Goal: Task Accomplishment & Management: Manage account settings

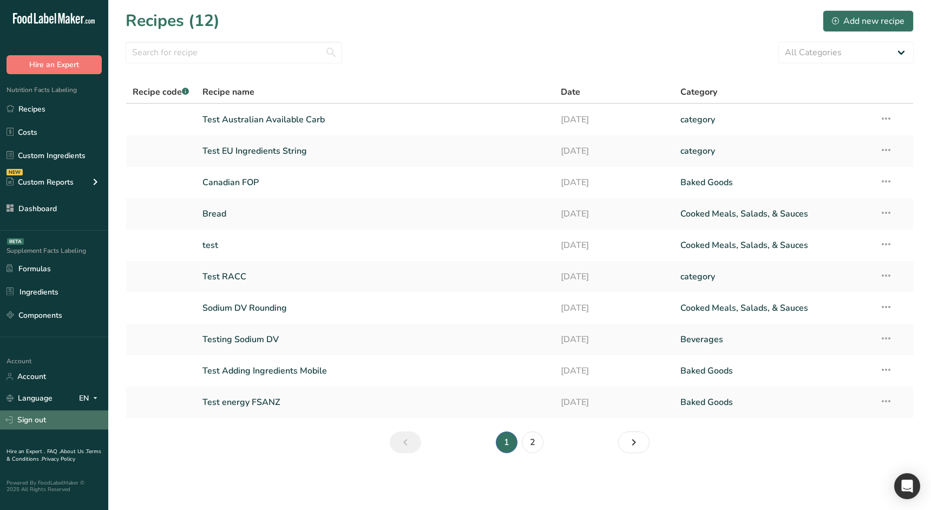
click at [55, 424] on link "Sign out" at bounding box center [54, 419] width 108 height 19
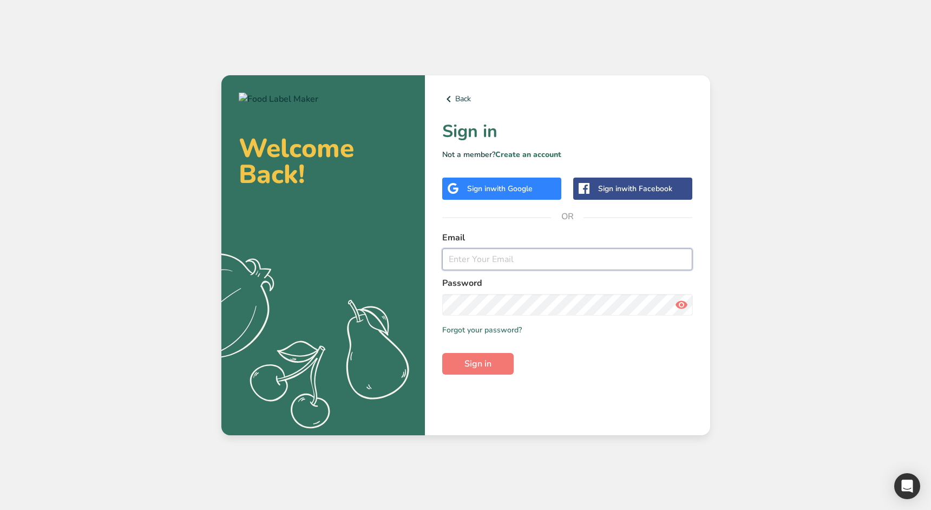
click at [499, 265] on input "email" at bounding box center [567, 259] width 251 height 22
type input "[EMAIL_ADDRESS][DOMAIN_NAME]"
drag, startPoint x: 484, startPoint y: 362, endPoint x: 475, endPoint y: 381, distance: 21.1
click at [484, 362] on span "Sign in" at bounding box center [477, 363] width 27 height 13
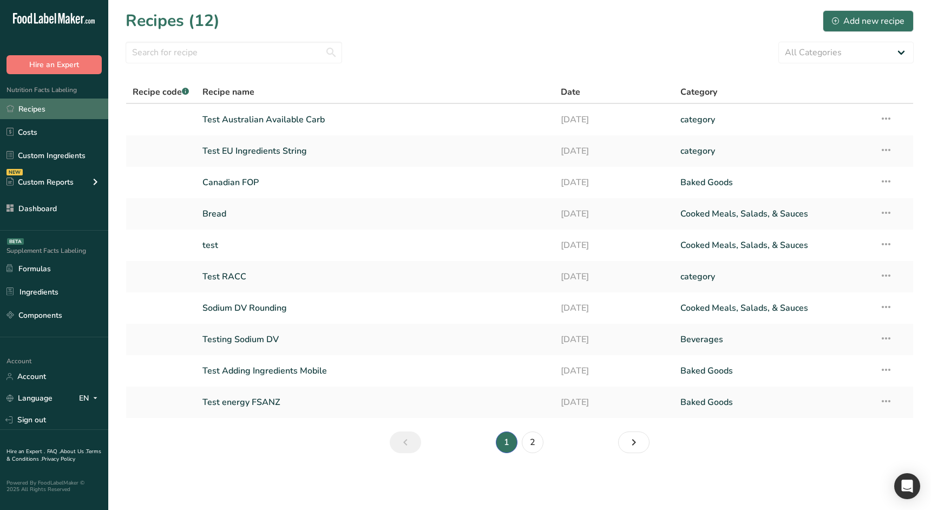
click at [57, 110] on link "Recipes" at bounding box center [54, 108] width 108 height 21
click at [58, 126] on link "Costs" at bounding box center [54, 132] width 108 height 21
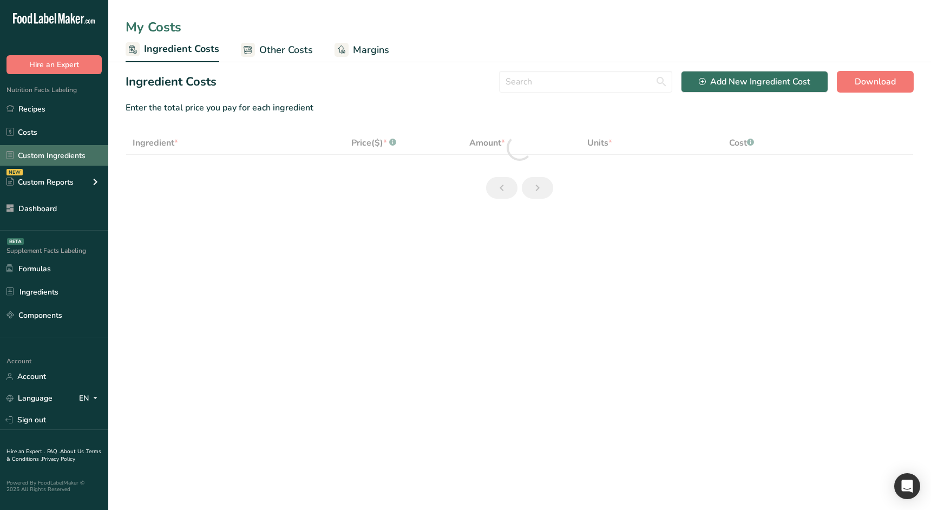
select select "1"
select select "17"
select select "1"
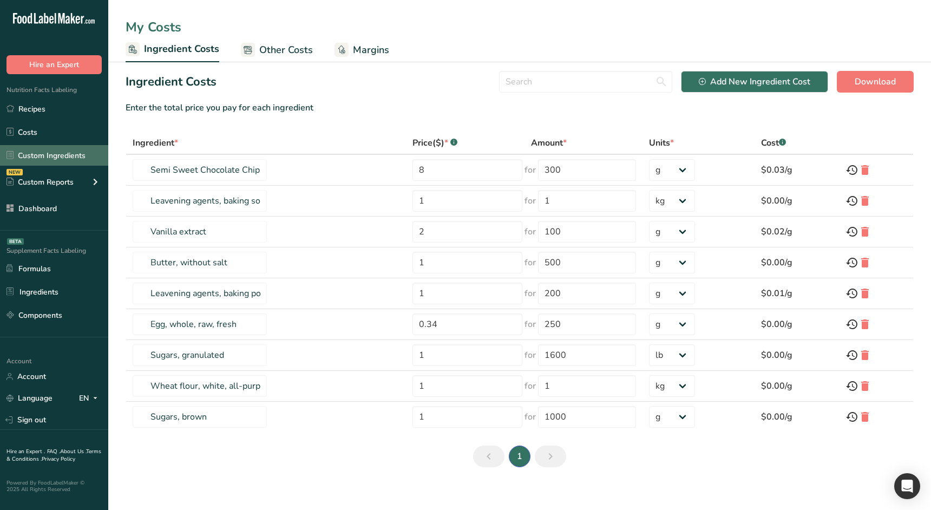
click at [63, 156] on link "Custom Ingredients" at bounding box center [54, 155] width 108 height 21
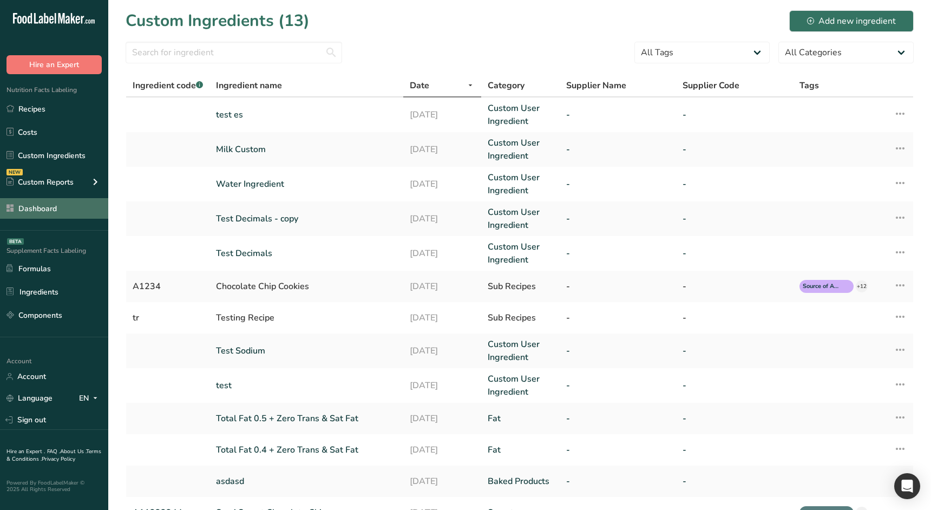
click at [47, 210] on link "Dashboard" at bounding box center [54, 208] width 108 height 21
click at [426, 31] on div "Custom Ingredients (13) Add new ingredient" at bounding box center [520, 21] width 788 height 24
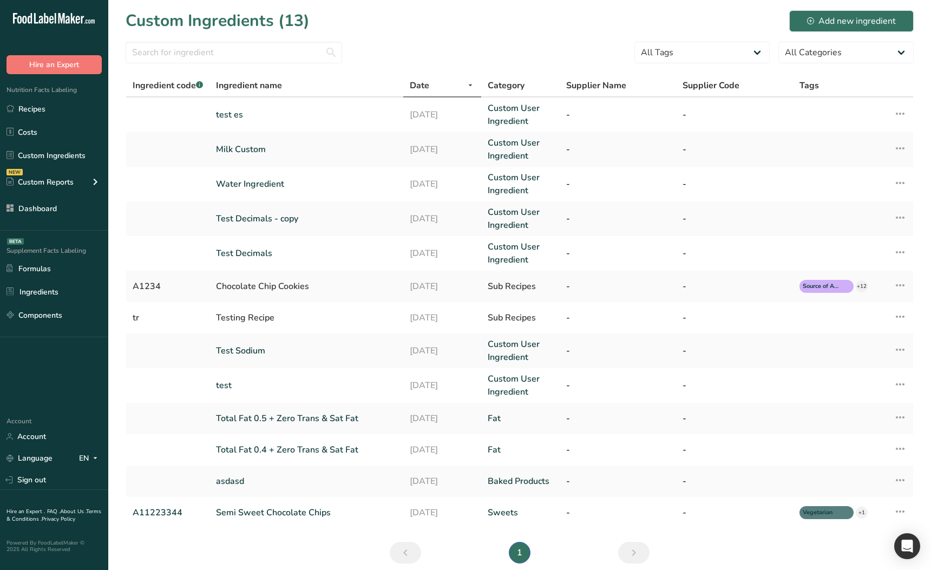
scroll to position [45, 0]
